Goal: Task Accomplishment & Management: Manage account settings

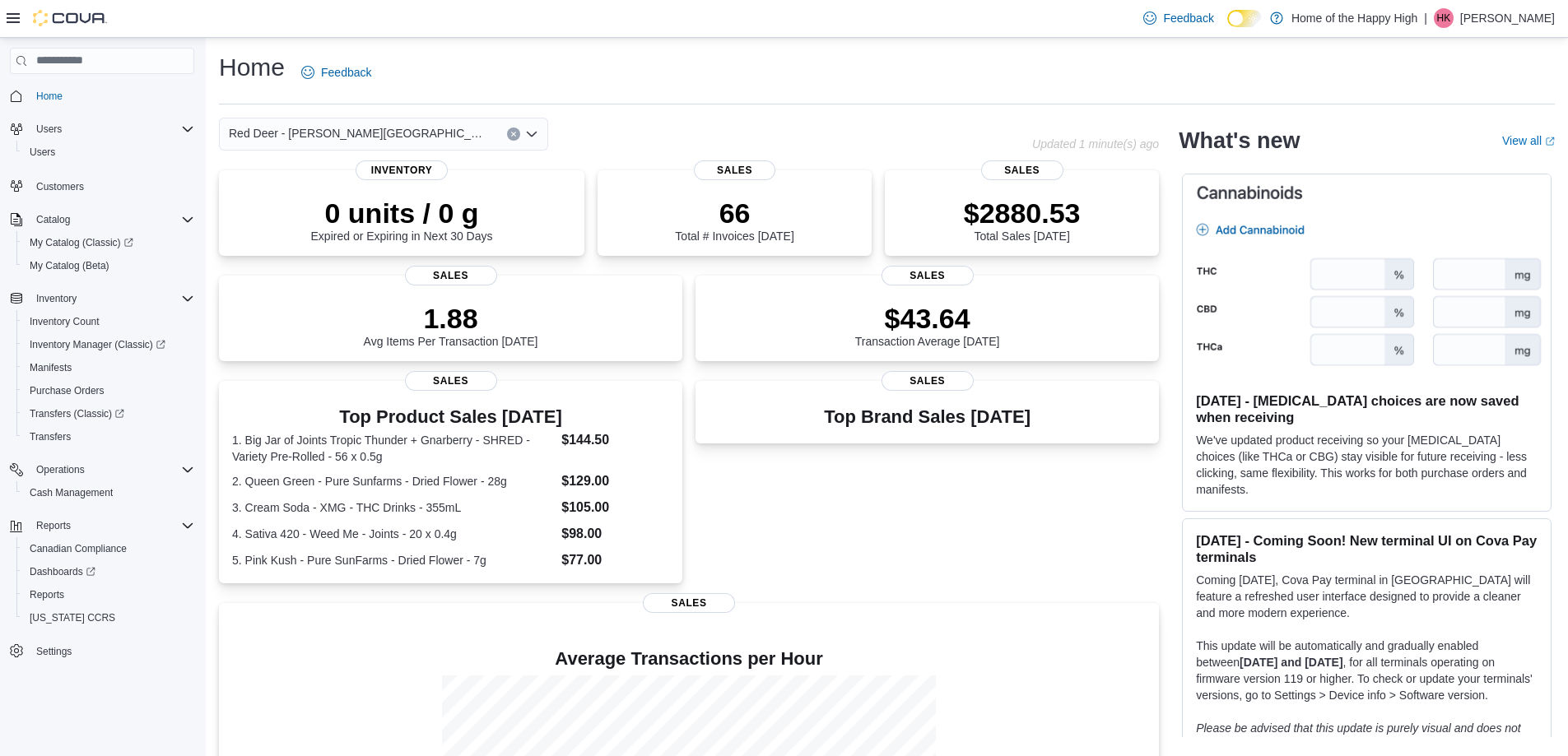
click at [1523, 16] on p "[PERSON_NAME]" at bounding box center [1507, 18] width 95 height 19
click at [1470, 164] on span "Sign Out" at bounding box center [1448, 160] width 44 height 17
